Goal: Entertainment & Leisure: Consume media (video, audio)

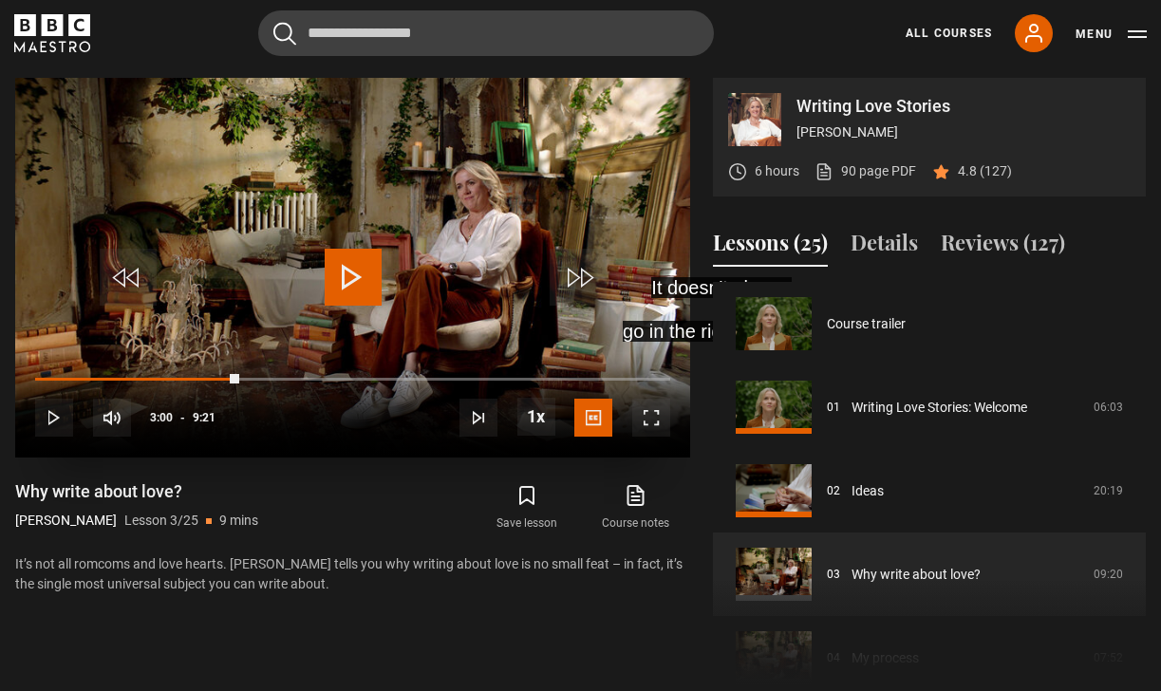
scroll to position [167, 0]
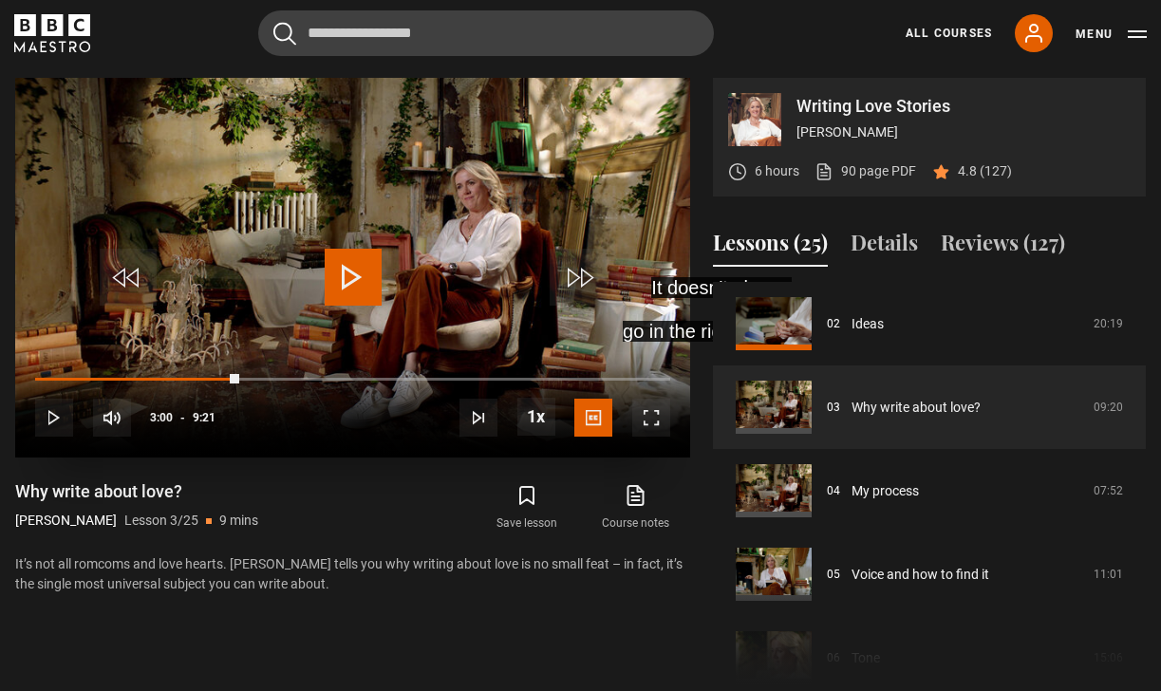
click at [326, 270] on span "Video Player" at bounding box center [353, 277] width 57 height 57
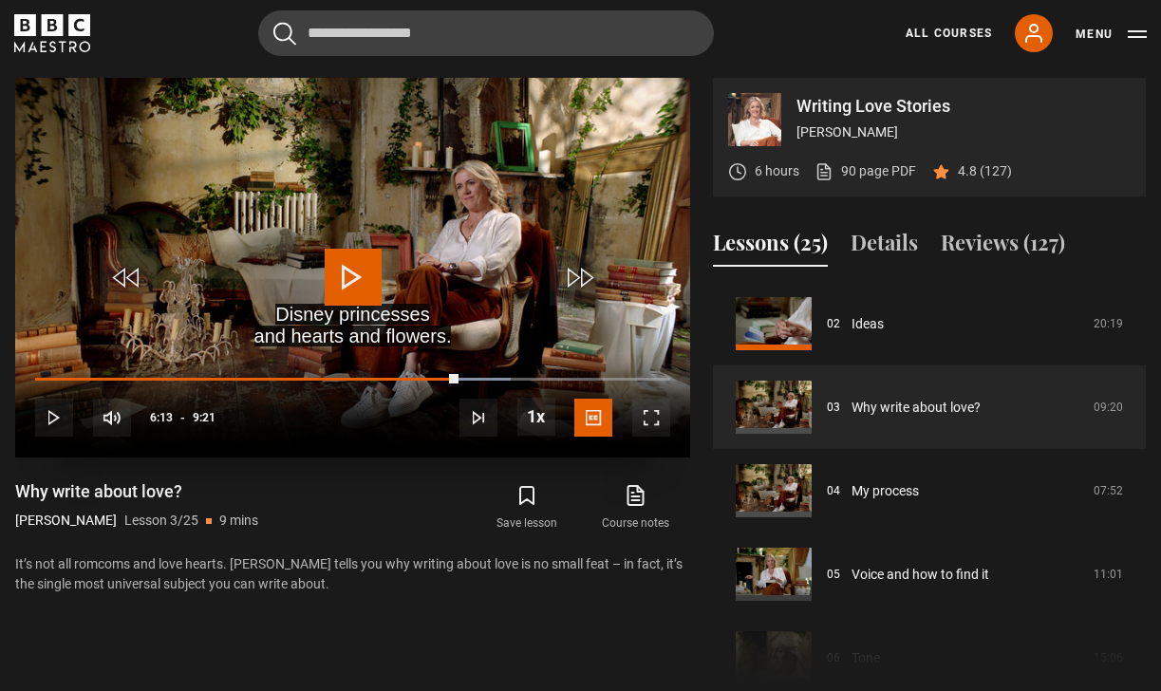
click at [345, 140] on video "Video Player" at bounding box center [352, 268] width 675 height 380
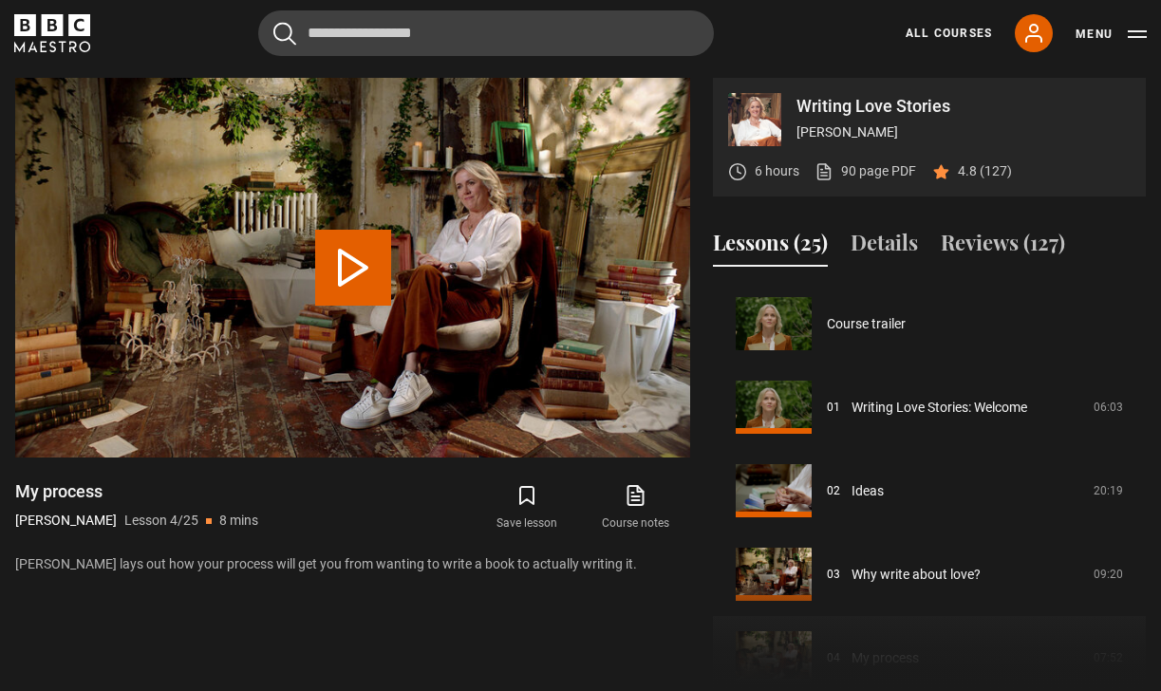
scroll to position [251, 0]
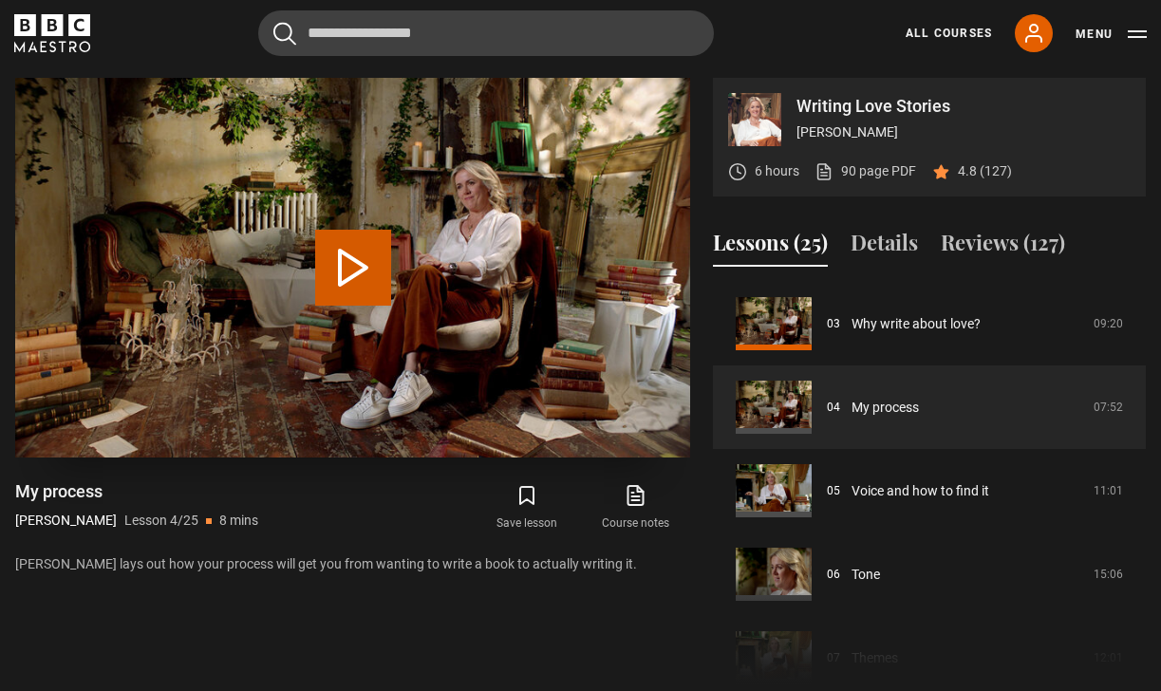
click at [373, 283] on button "Play Lesson My process" at bounding box center [353, 268] width 76 height 76
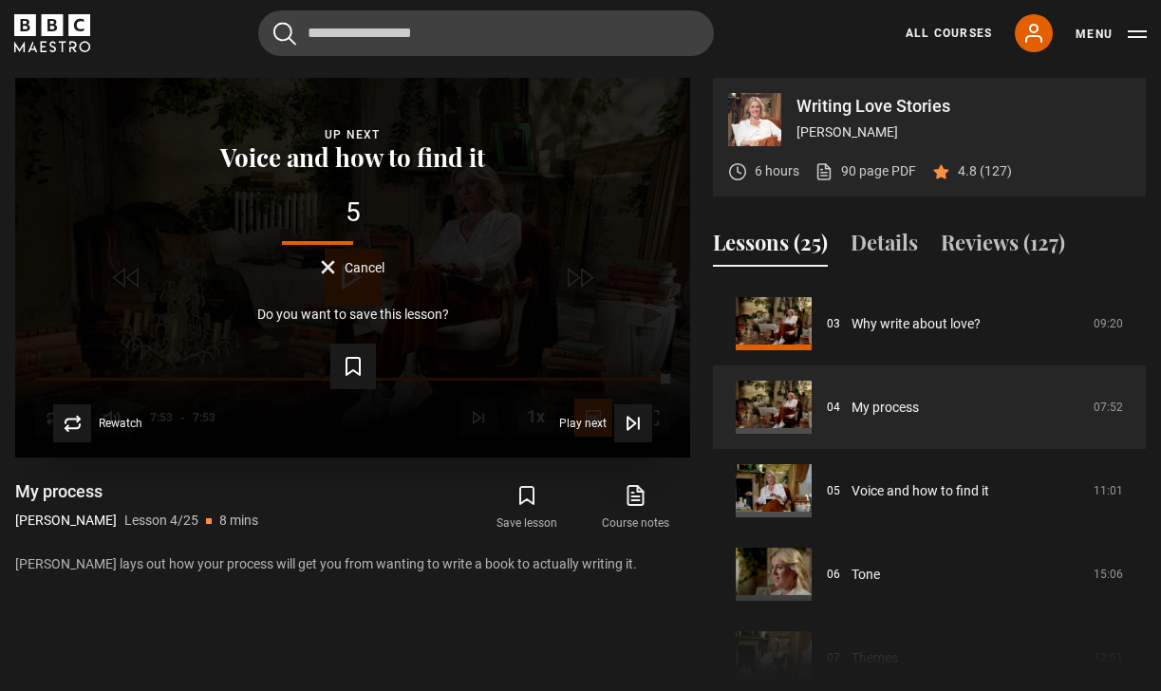
click at [455, 188] on div "Up next Voice and how to find it 5 Cancel" at bounding box center [353, 199] width 614 height 149
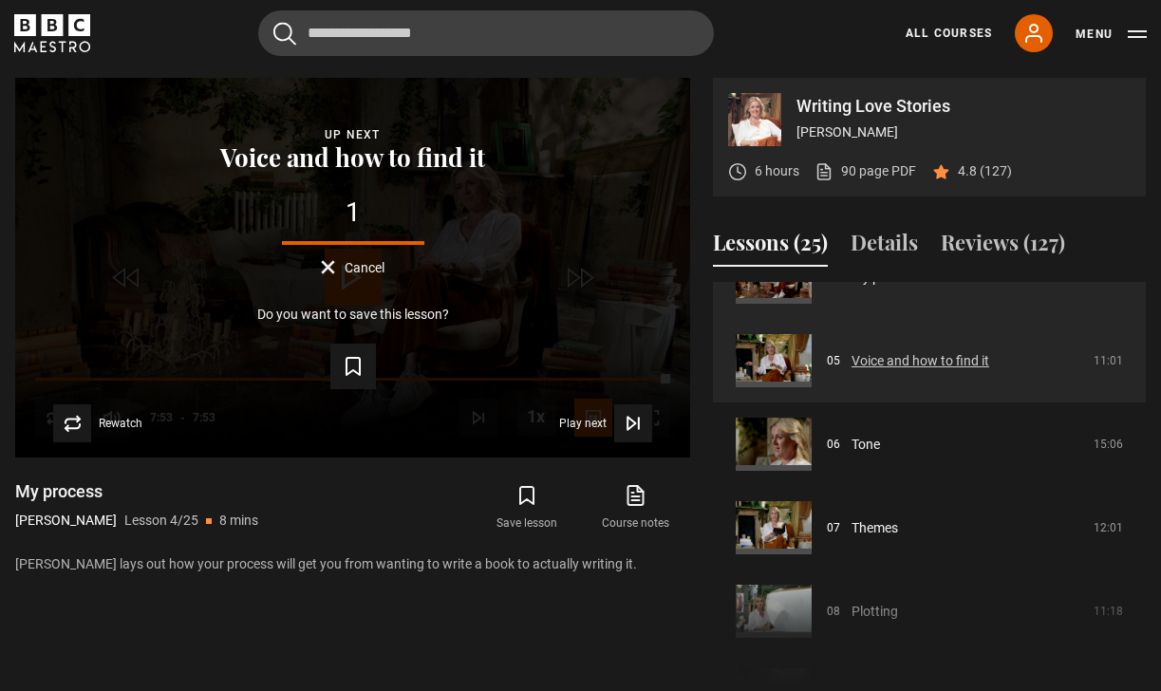
scroll to position [381, 0]
